Goal: Task Accomplishment & Management: Complete application form

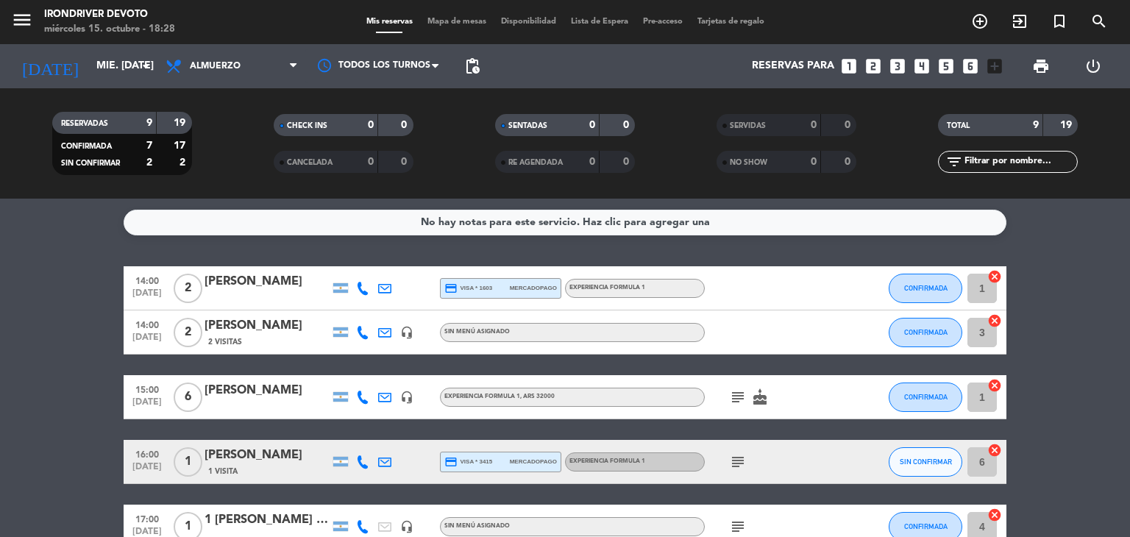
click at [870, 71] on icon "looks_two" at bounding box center [873, 66] width 19 height 19
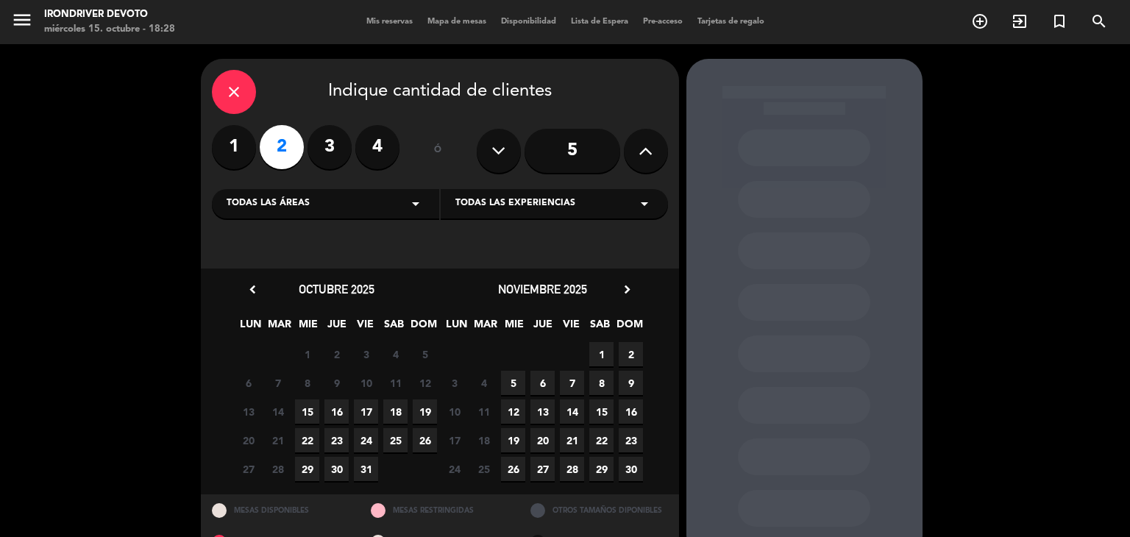
click at [335, 439] on span "23" at bounding box center [336, 440] width 24 height 24
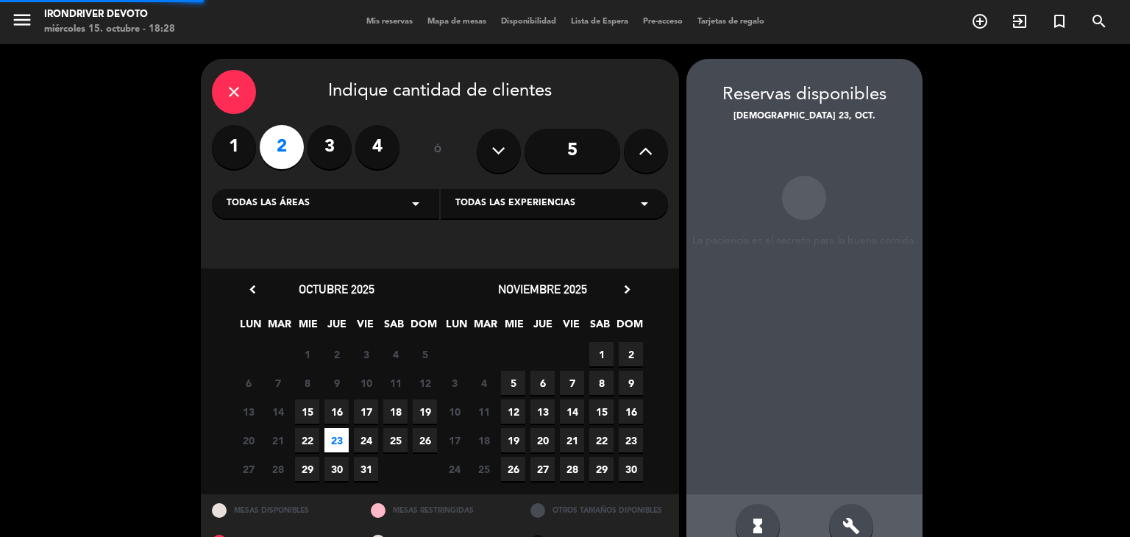
scroll to position [35, 0]
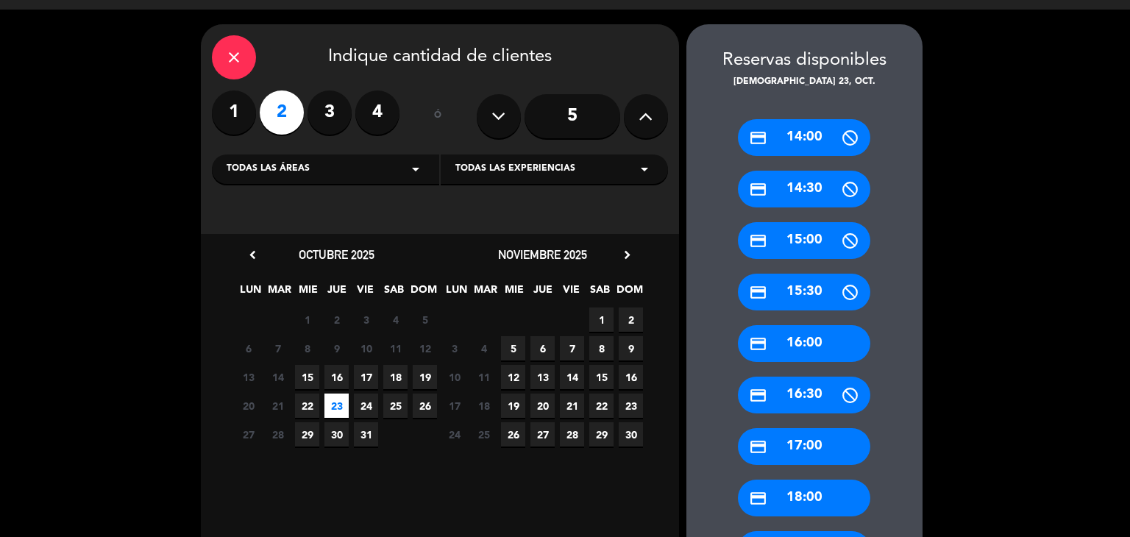
click at [818, 345] on div "credit_card 16:00" at bounding box center [804, 343] width 132 height 37
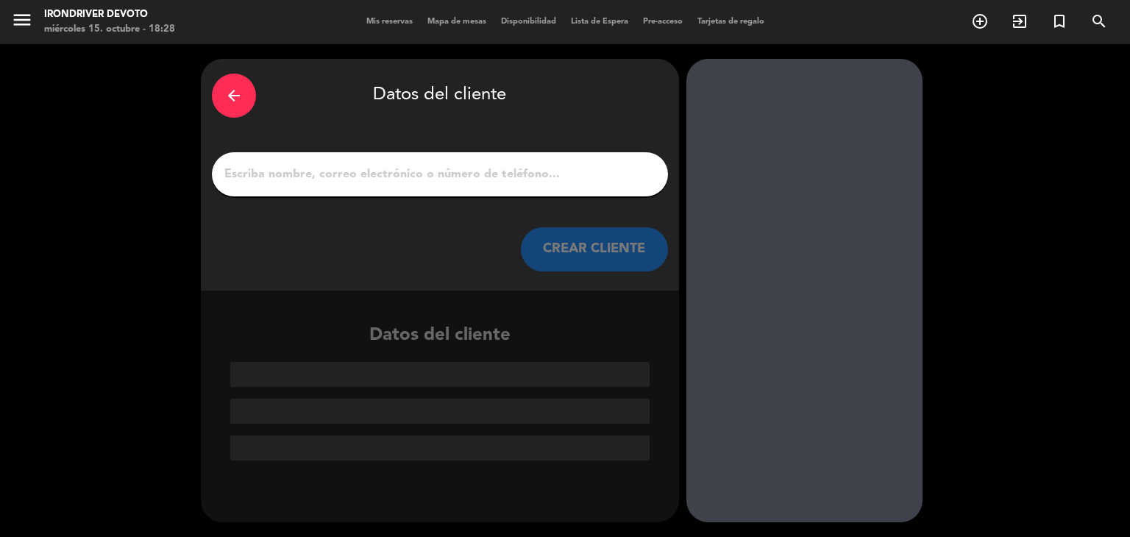
scroll to position [0, 0]
click at [406, 171] on input "1" at bounding box center [440, 174] width 434 height 21
paste input "[EMAIL_ADDRESS][DOMAIN_NAME]"
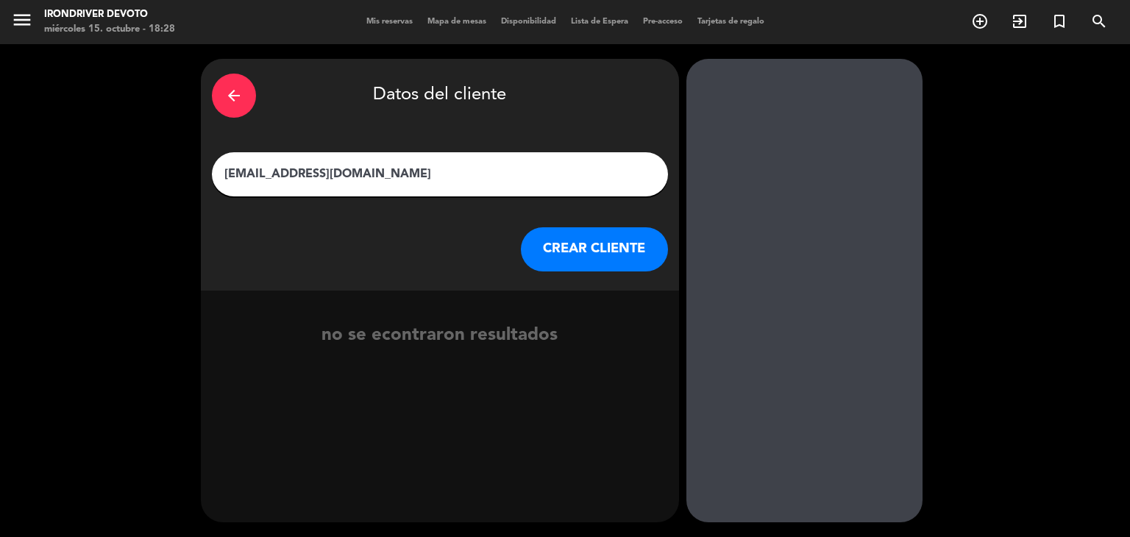
type input "[EMAIL_ADDRESS][DOMAIN_NAME]"
click at [618, 266] on button "CREAR CLIENTE" at bounding box center [594, 249] width 147 height 44
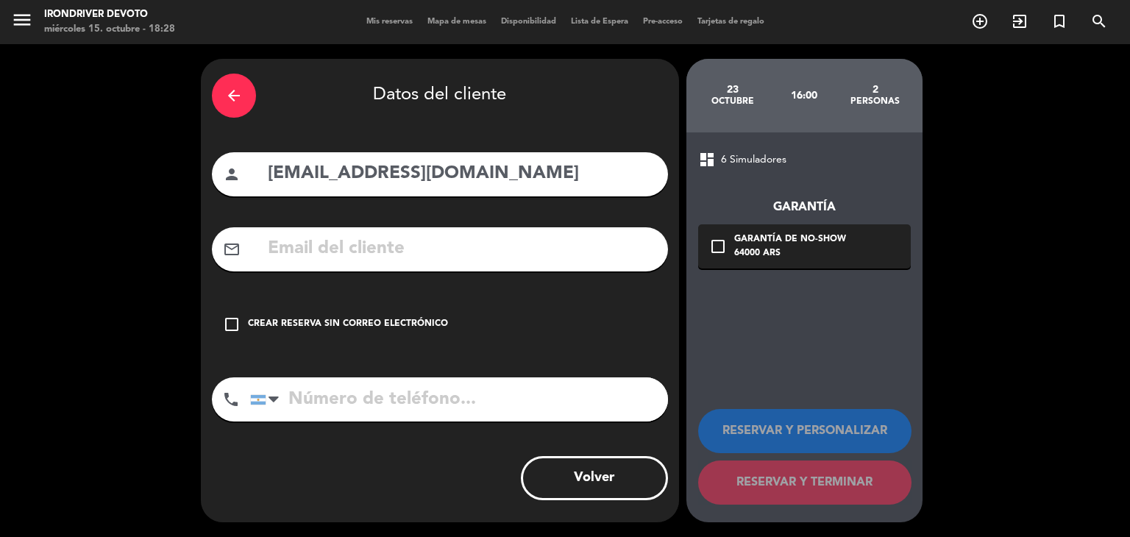
drag, startPoint x: 463, startPoint y: 182, endPoint x: 265, endPoint y: 185, distance: 198.7
click at [265, 185] on div "person [EMAIL_ADDRESS][DOMAIN_NAME]" at bounding box center [440, 174] width 456 height 44
click at [302, 249] on input "text" at bounding box center [461, 249] width 391 height 30
paste input "[EMAIL_ADDRESS][DOMAIN_NAME]"
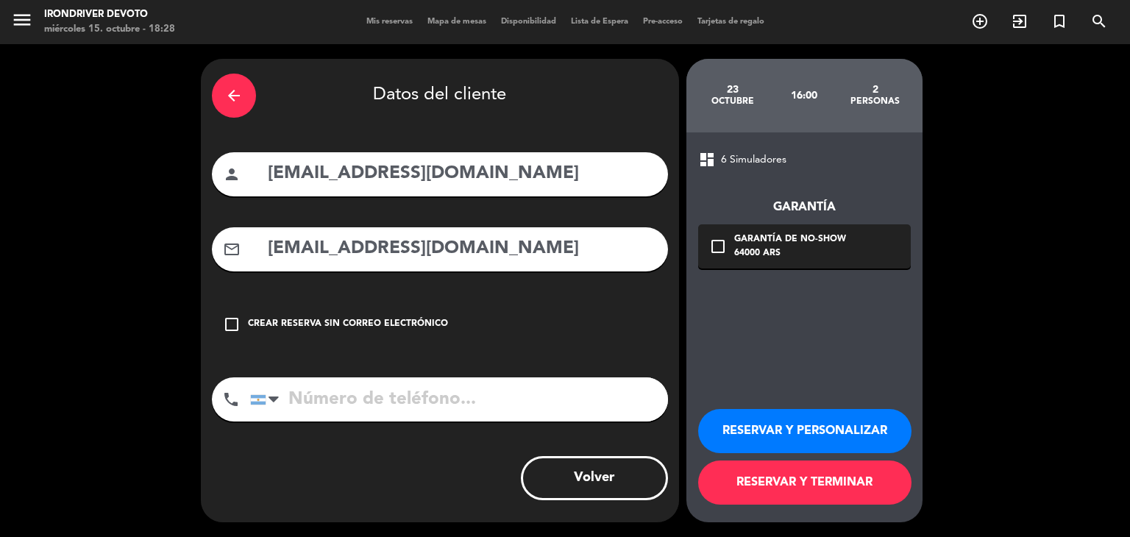
type input "[EMAIL_ADDRESS][DOMAIN_NAME]"
drag, startPoint x: 460, startPoint y: 179, endPoint x: 256, endPoint y: 190, distance: 204.1
click at [256, 190] on div "person [EMAIL_ADDRESS][DOMAIN_NAME]" at bounding box center [440, 174] width 456 height 44
paste input "Santarossa [PERSON_NAME]"
drag, startPoint x: 267, startPoint y: 170, endPoint x: 364, endPoint y: 182, distance: 97.8
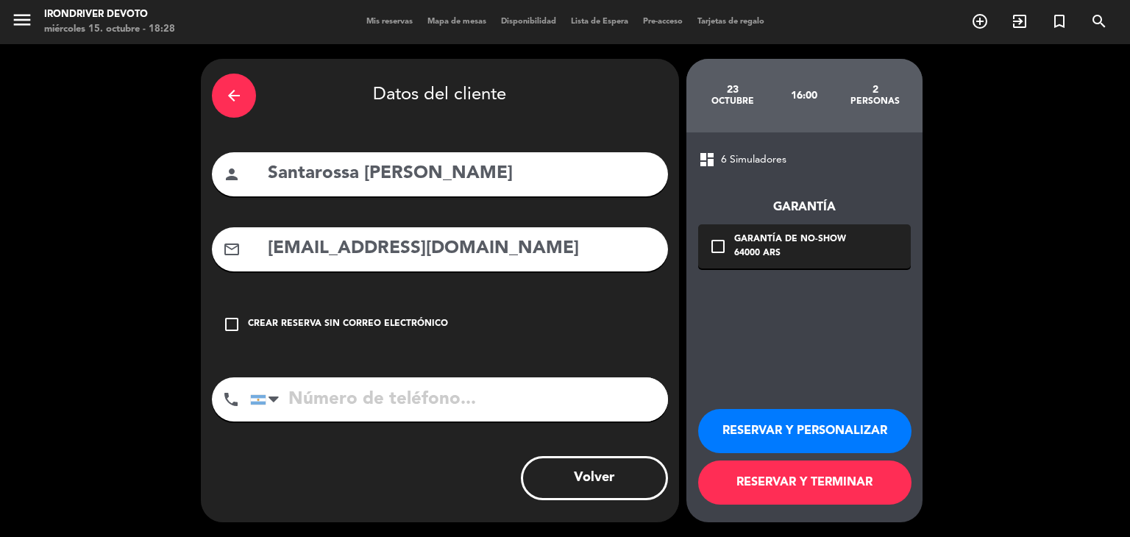
click at [364, 182] on input "Santarossa [PERSON_NAME]" at bounding box center [461, 174] width 391 height 30
click at [435, 180] on input "[PERSON_NAME]" at bounding box center [461, 174] width 391 height 30
paste input "Santarossa"
type input "[PERSON_NAME]"
click at [341, 395] on input "tel" at bounding box center [459, 399] width 418 height 44
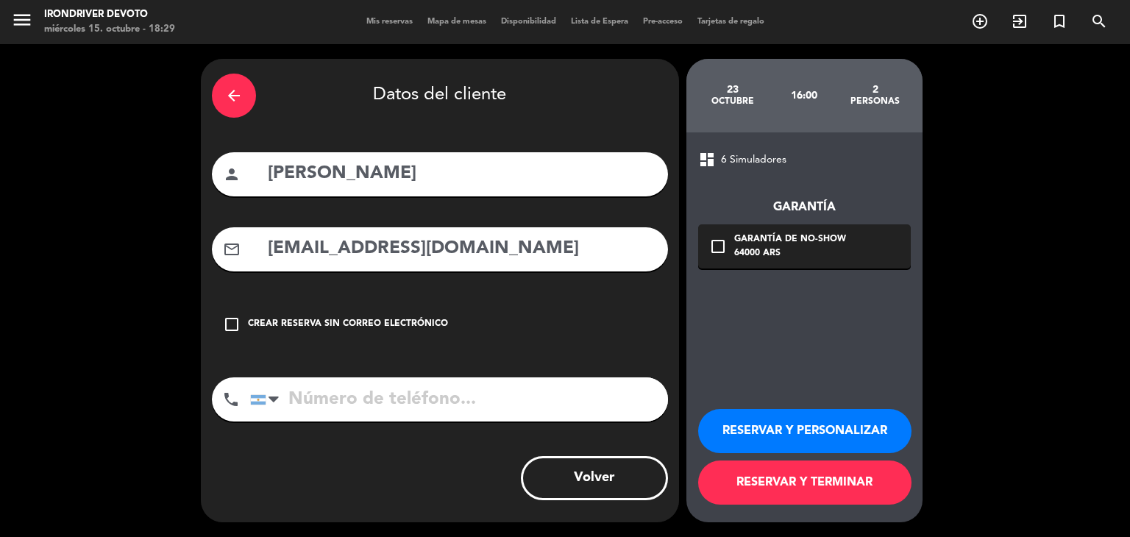
paste input "[PHONE_NUMBER]"
type input "[PHONE_NUMBER]"
click at [792, 483] on button "RESERVAR Y TERMINAR" at bounding box center [804, 483] width 213 height 44
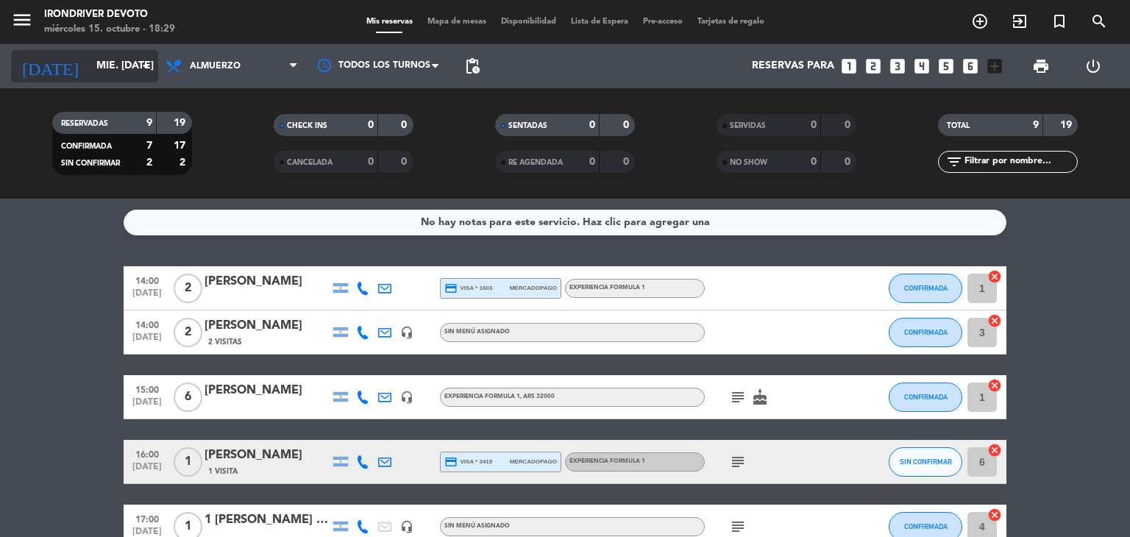
click at [48, 71] on icon "[DATE]" at bounding box center [50, 66] width 78 height 32
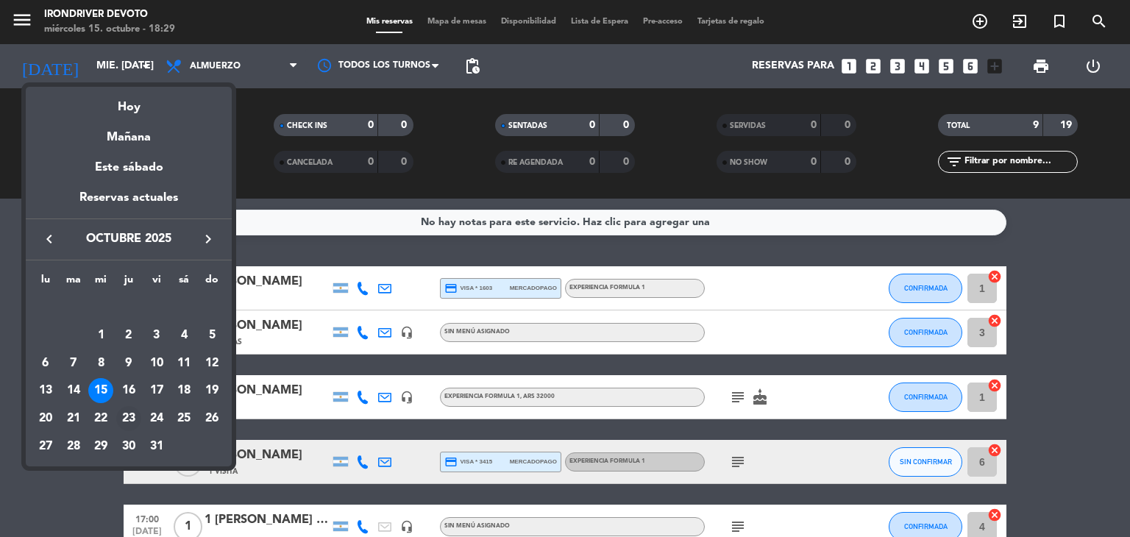
click at [127, 413] on div "23" at bounding box center [128, 418] width 25 height 25
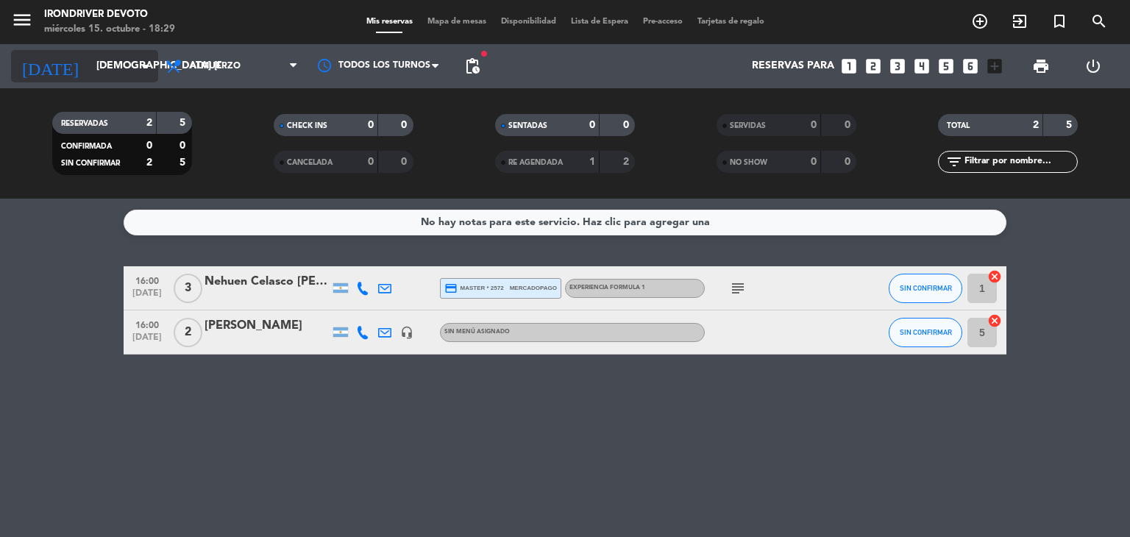
click at [115, 81] on div "[DATE] [DEMOGRAPHIC_DATA] [DATE] arrow_drop_down" at bounding box center [84, 66] width 147 height 32
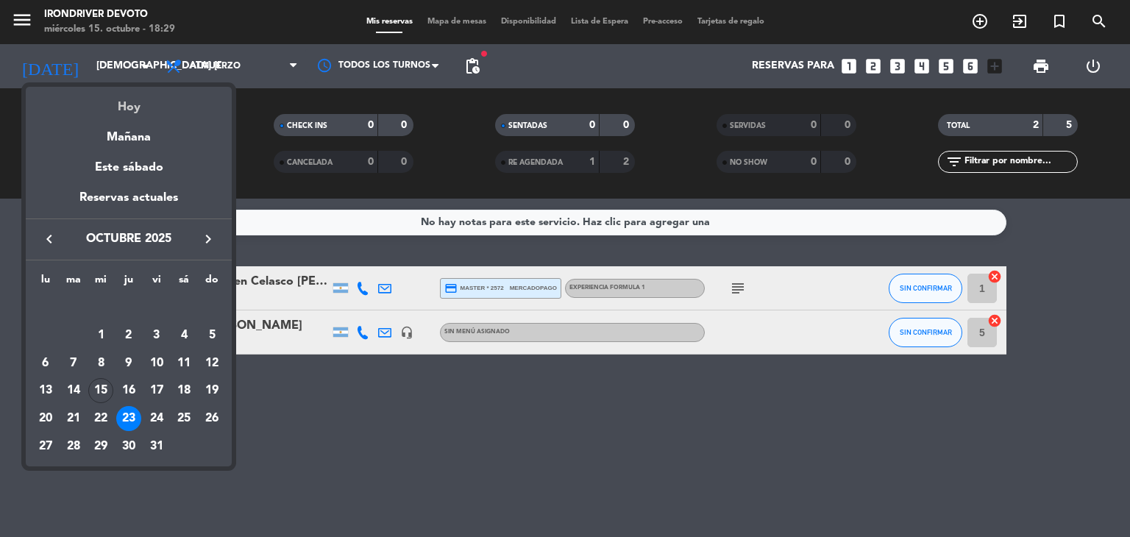
click at [146, 106] on div "Hoy" at bounding box center [129, 102] width 206 height 30
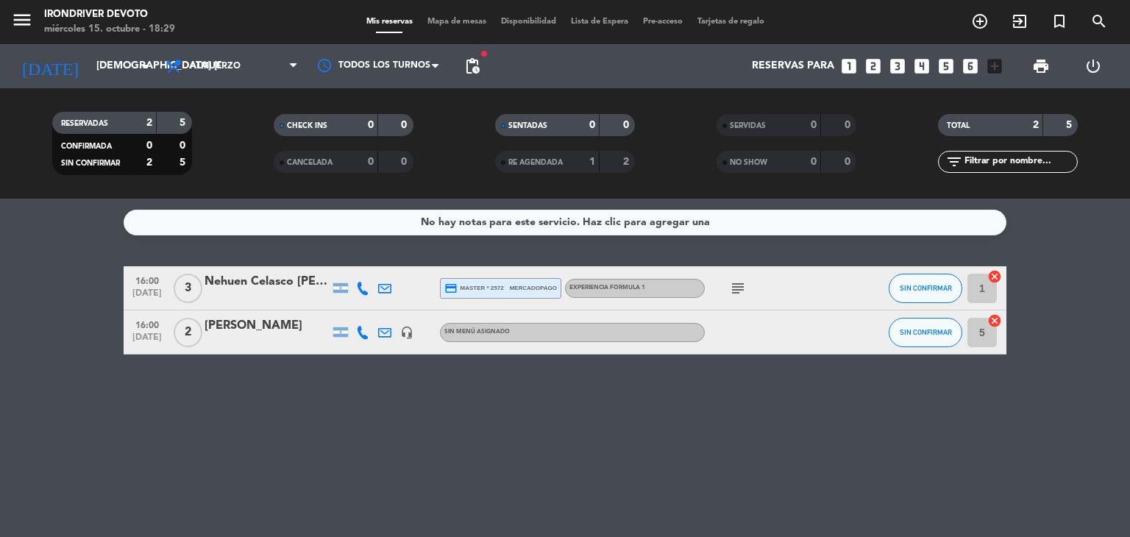
type input "mié. [DATE]"
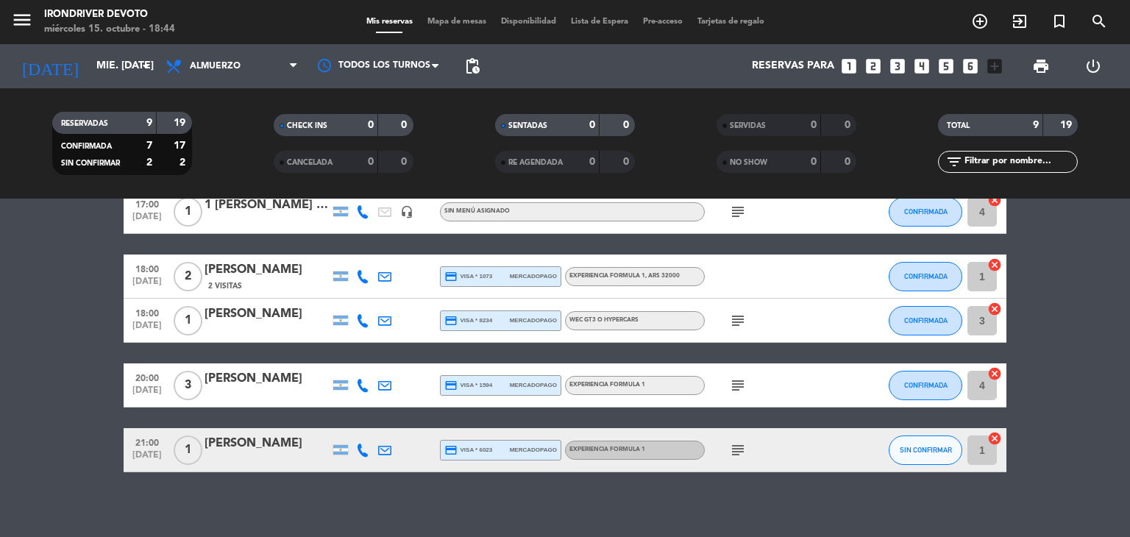
scroll to position [324, 0]
